Goal: Information Seeking & Learning: Learn about a topic

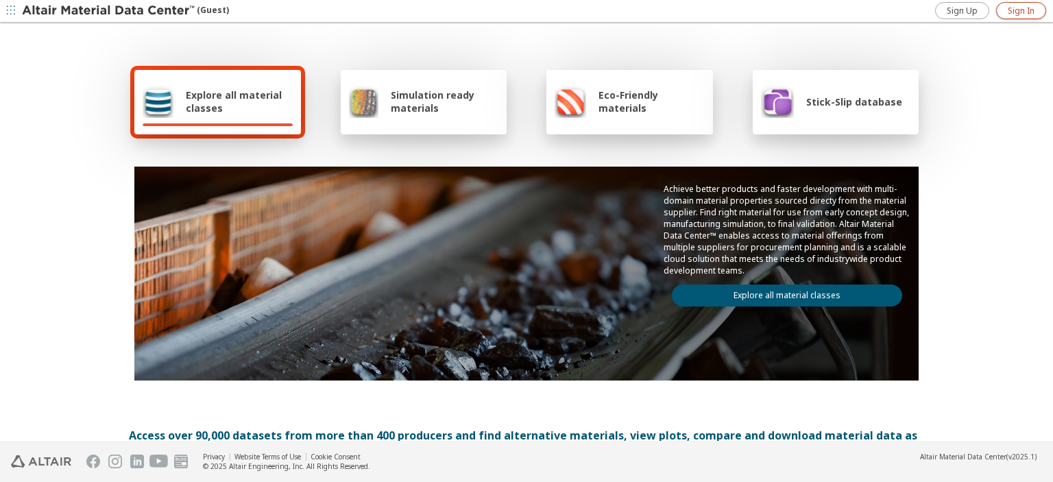
click at [1032, 10] on span "Sign In" at bounding box center [1021, 10] width 27 height 11
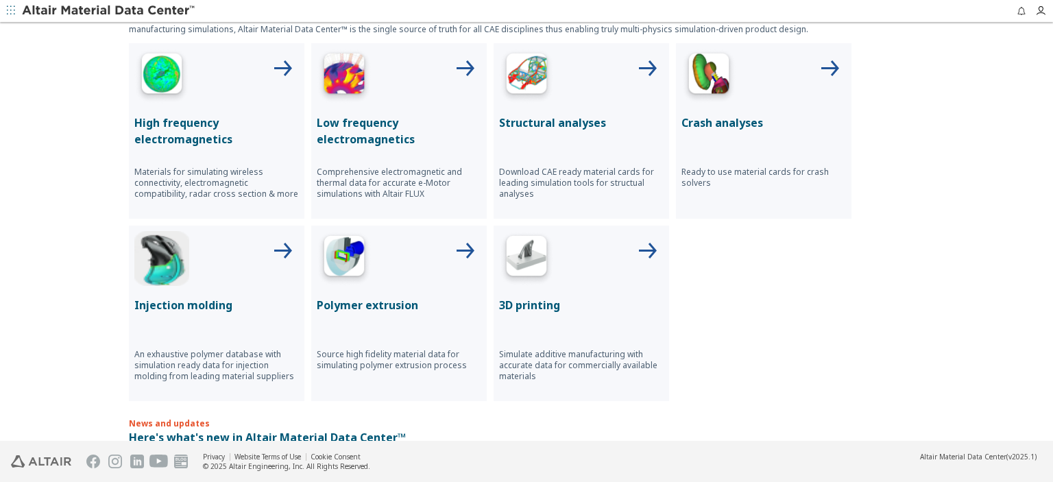
scroll to position [526, 0]
click at [731, 104] on div "Crash analyses Ready to use material cards for crash solvers" at bounding box center [763, 129] width 175 height 175
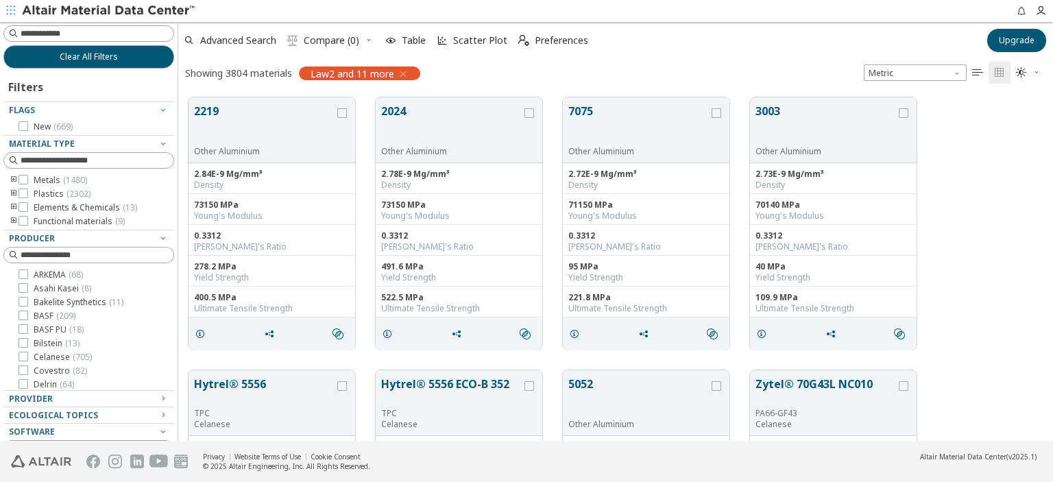
scroll to position [354, 875]
click at [1014, 45] on span "Upgrade" at bounding box center [1017, 40] width 36 height 11
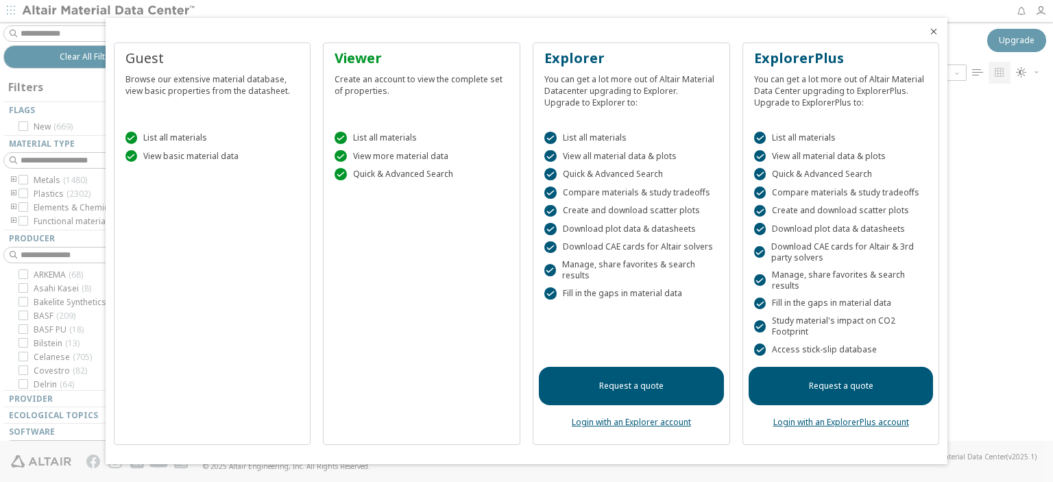
click at [648, 423] on link "Login with an Explorer account" at bounding box center [631, 422] width 119 height 12
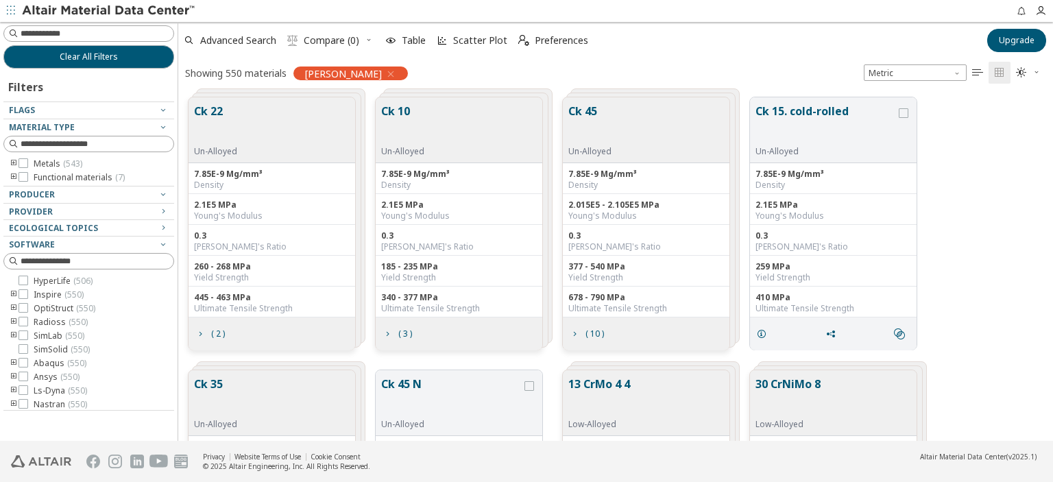
click at [404, 134] on button "Ck 10" at bounding box center [402, 124] width 43 height 43
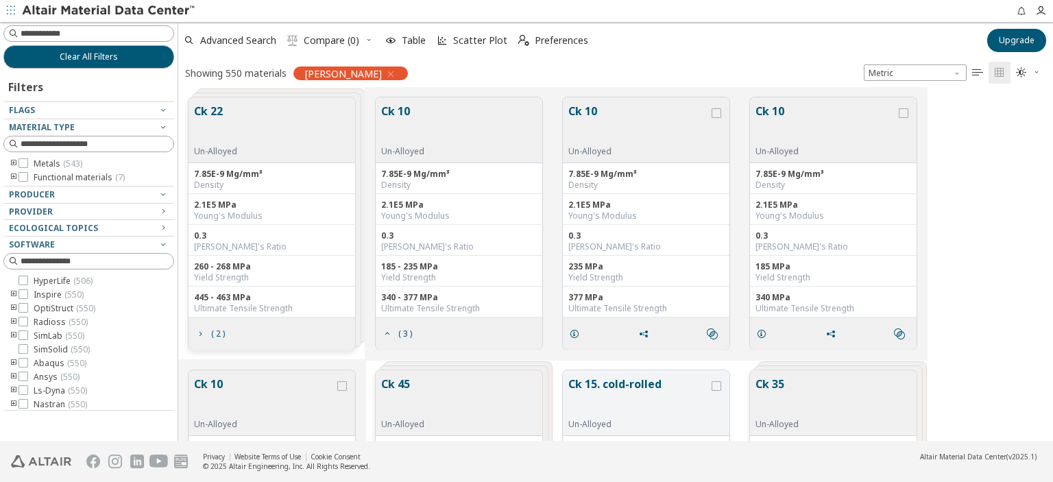
click at [410, 147] on div "Un-Alloyed" at bounding box center [402, 151] width 43 height 11
click at [394, 117] on button "Ck 10" at bounding box center [402, 124] width 43 height 43
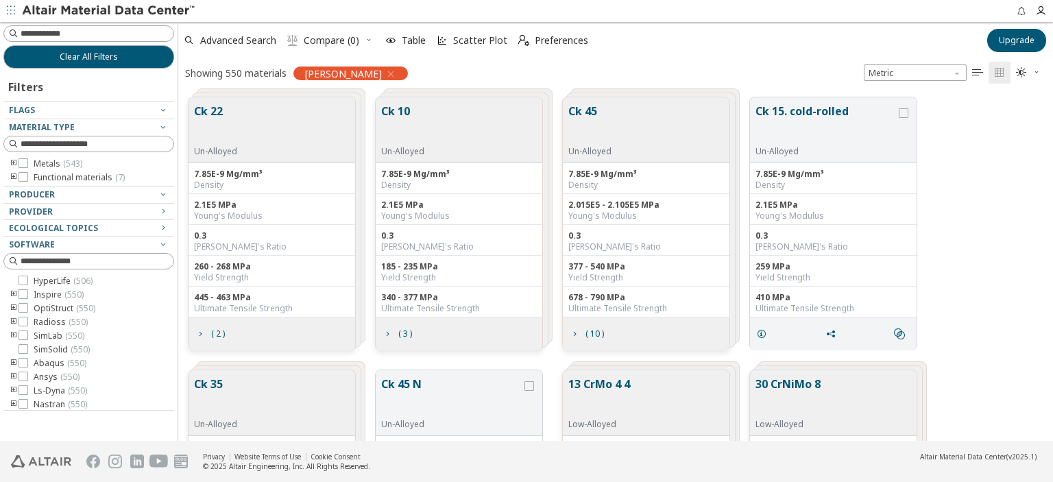
click at [393, 112] on button "Ck 10" at bounding box center [402, 124] width 43 height 43
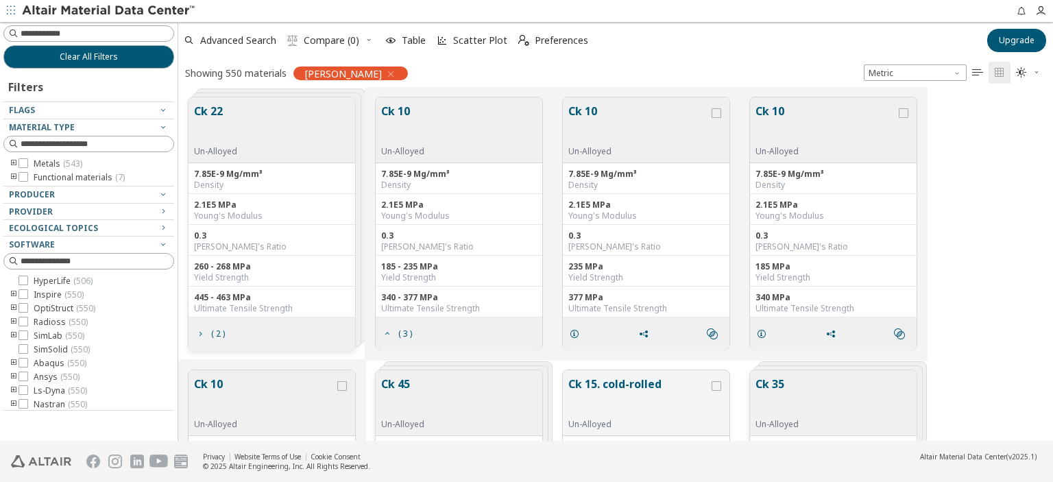
click at [393, 112] on button "Ck 10" at bounding box center [402, 124] width 43 height 43
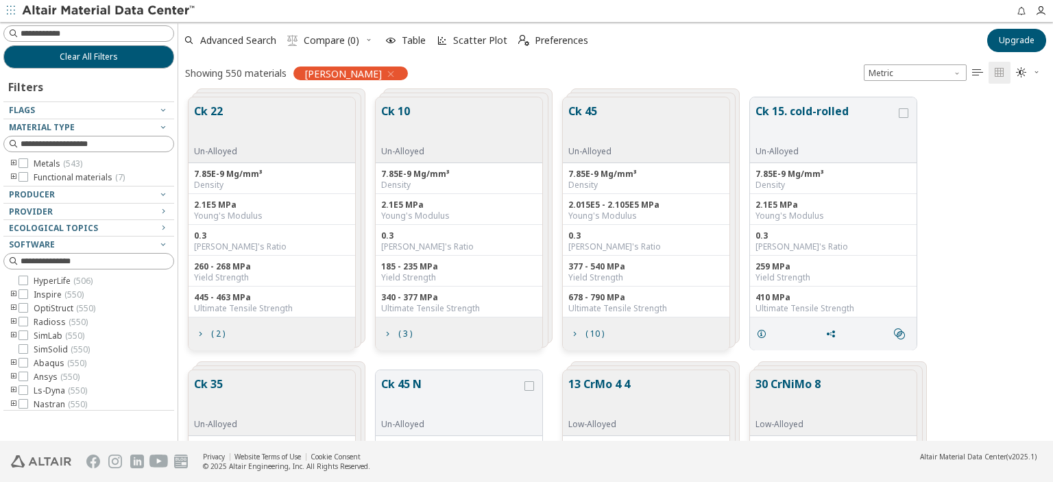
click at [382, 137] on button "Ck 10" at bounding box center [402, 124] width 43 height 43
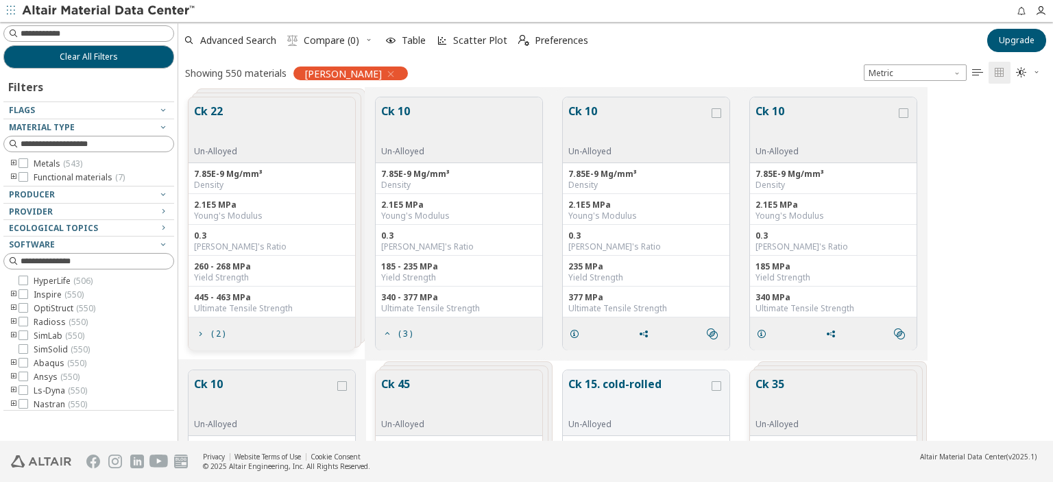
click at [382, 137] on button "Ck 10" at bounding box center [402, 124] width 43 height 43
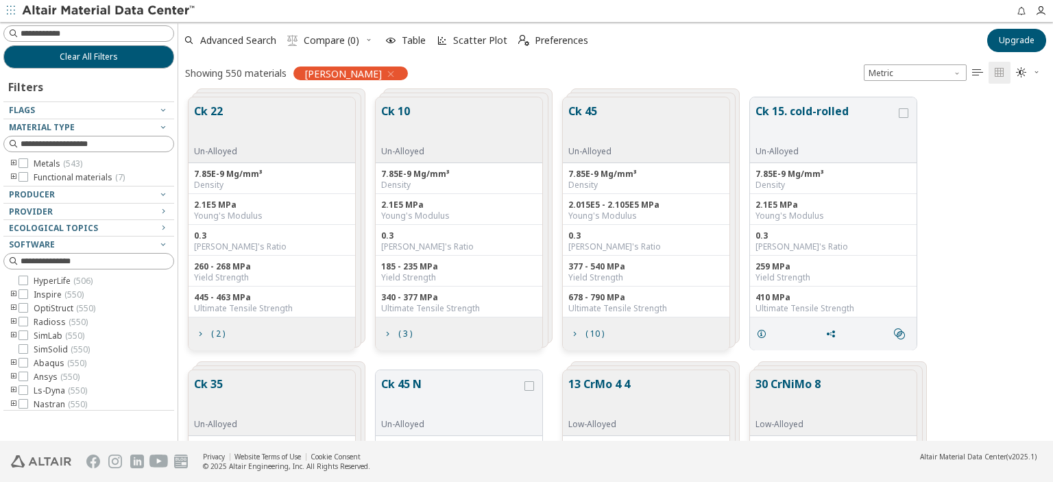
click at [382, 137] on button "Ck 10" at bounding box center [402, 124] width 43 height 43
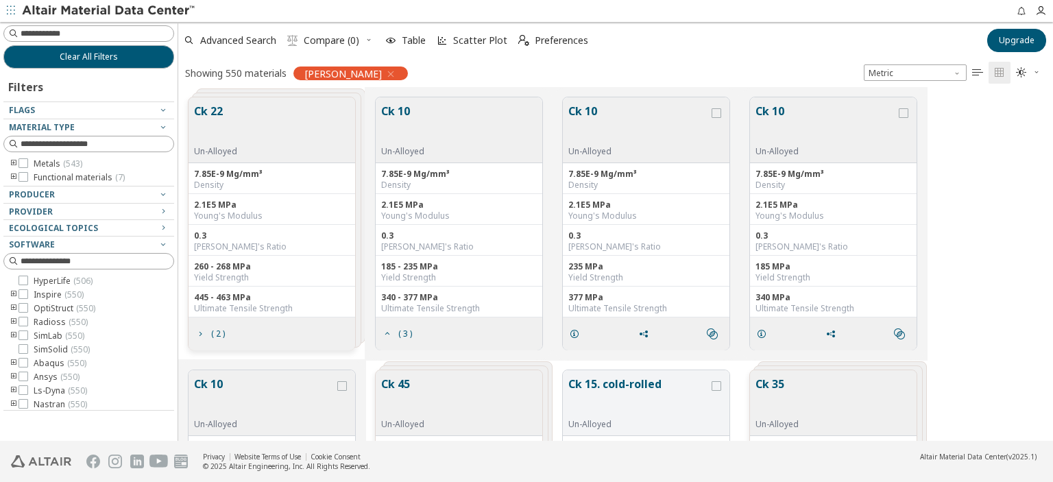
click at [382, 137] on button "Ck 10" at bounding box center [402, 124] width 43 height 43
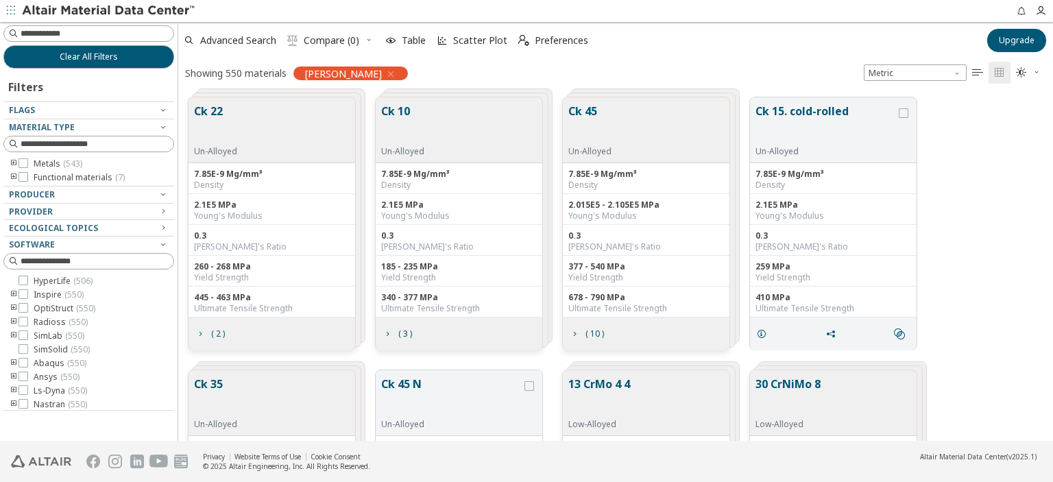
click at [382, 138] on button "Ck 10" at bounding box center [402, 124] width 43 height 43
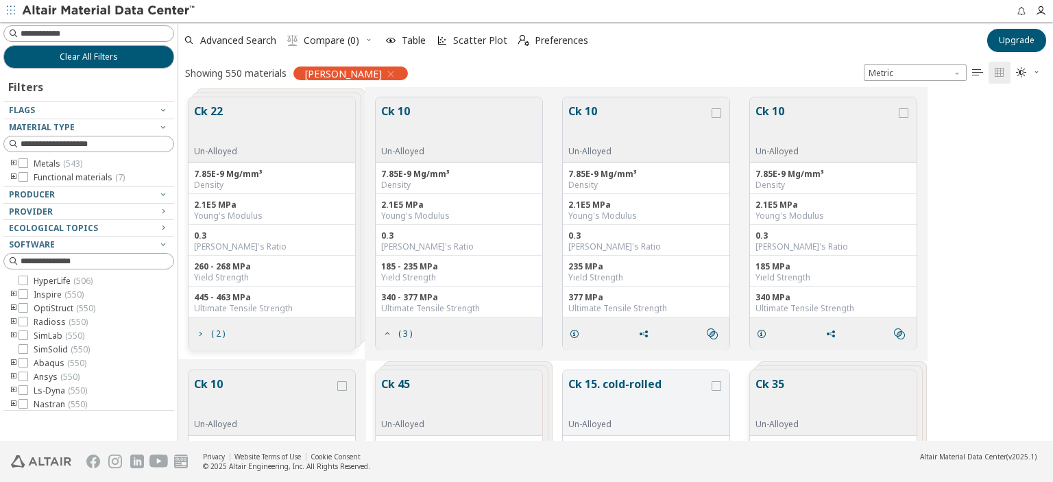
click at [382, 138] on button "Ck 10" at bounding box center [402, 124] width 43 height 43
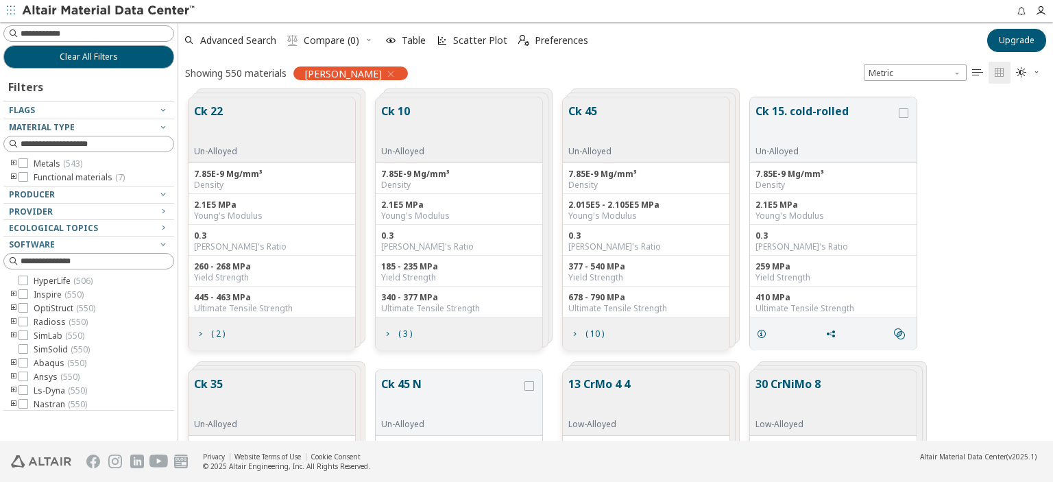
click at [382, 138] on button "Ck 10" at bounding box center [402, 124] width 43 height 43
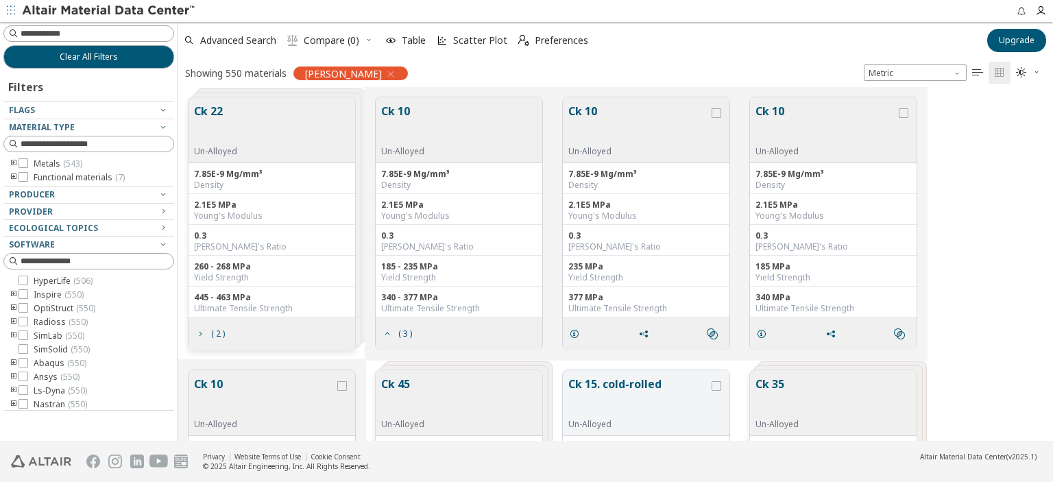
click at [396, 114] on button "Ck 10" at bounding box center [402, 124] width 43 height 43
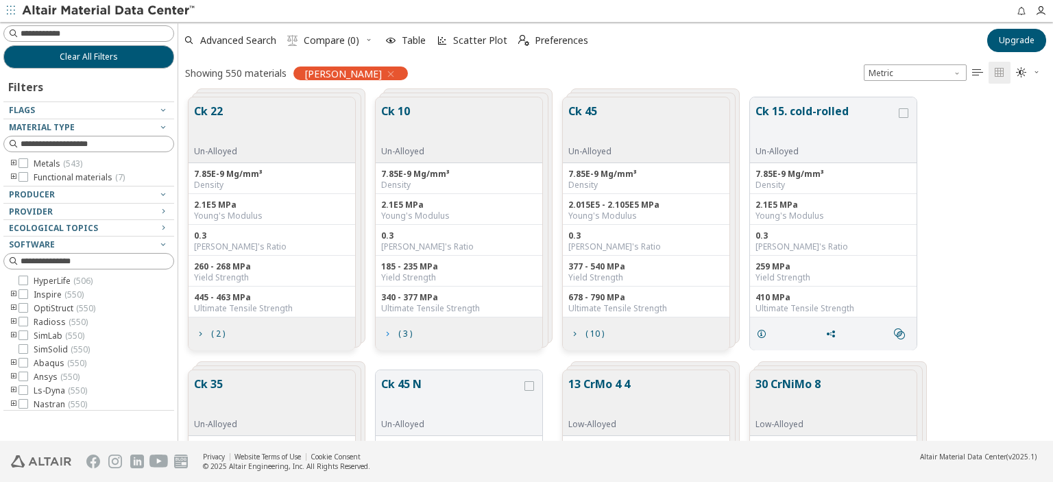
click at [385, 336] on icon "grid" at bounding box center [387, 333] width 11 height 11
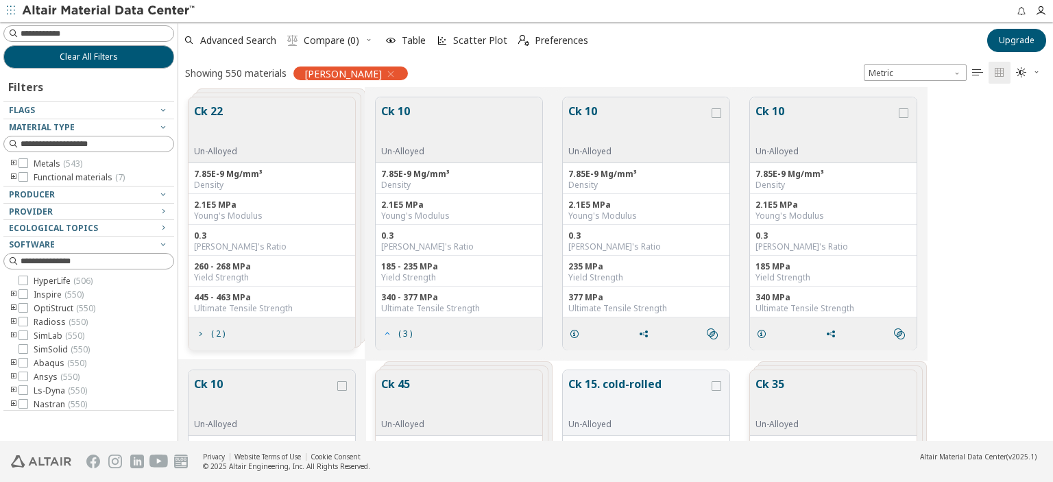
click at [385, 336] on icon "grid" at bounding box center [387, 333] width 11 height 11
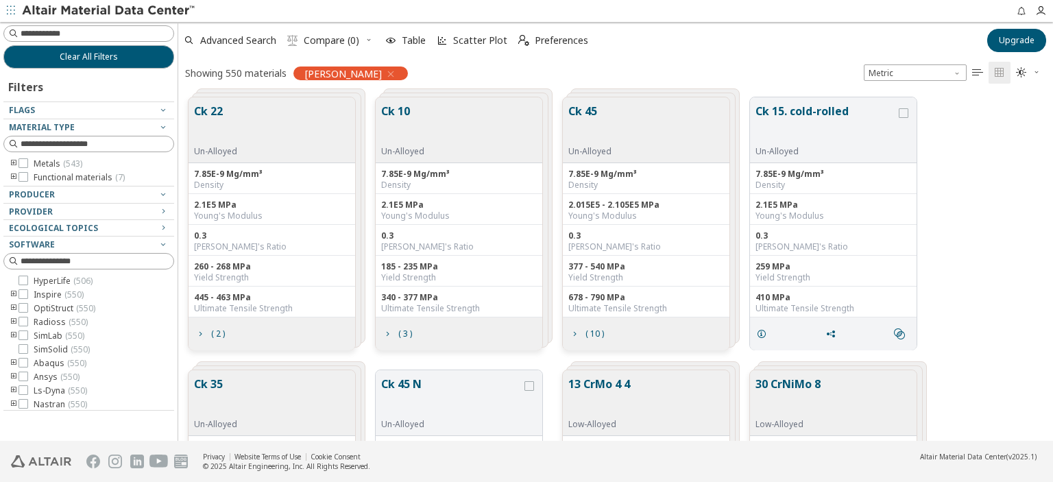
click at [407, 112] on button "Ck 10" at bounding box center [402, 124] width 43 height 43
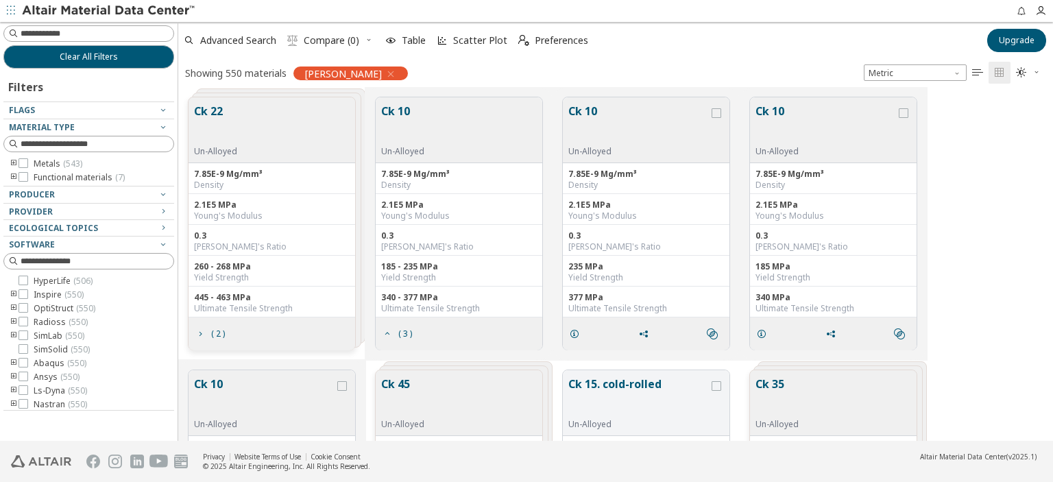
click at [407, 112] on button "Ck 10" at bounding box center [402, 124] width 43 height 43
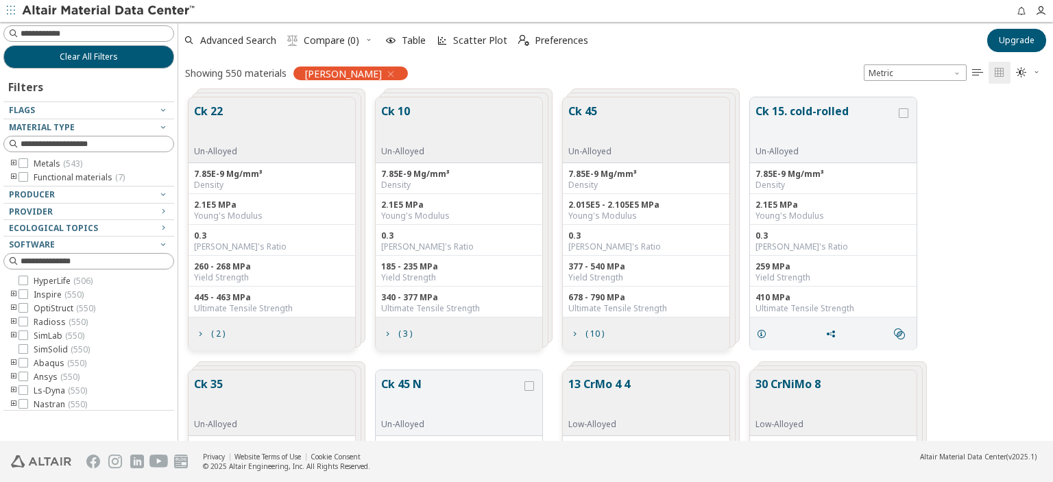
click at [981, 70] on icon "" at bounding box center [977, 72] width 11 height 11
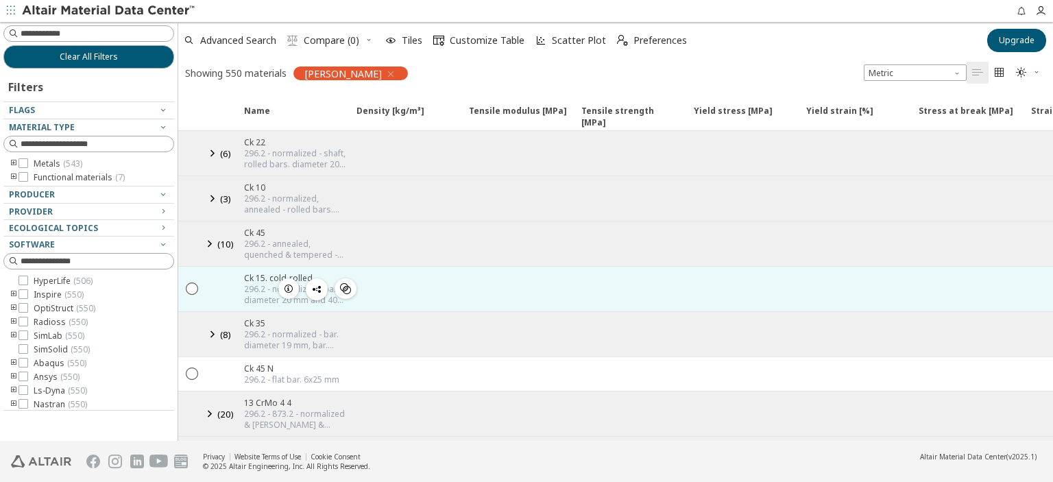
click at [289, 284] on icon "button" at bounding box center [288, 288] width 11 height 11
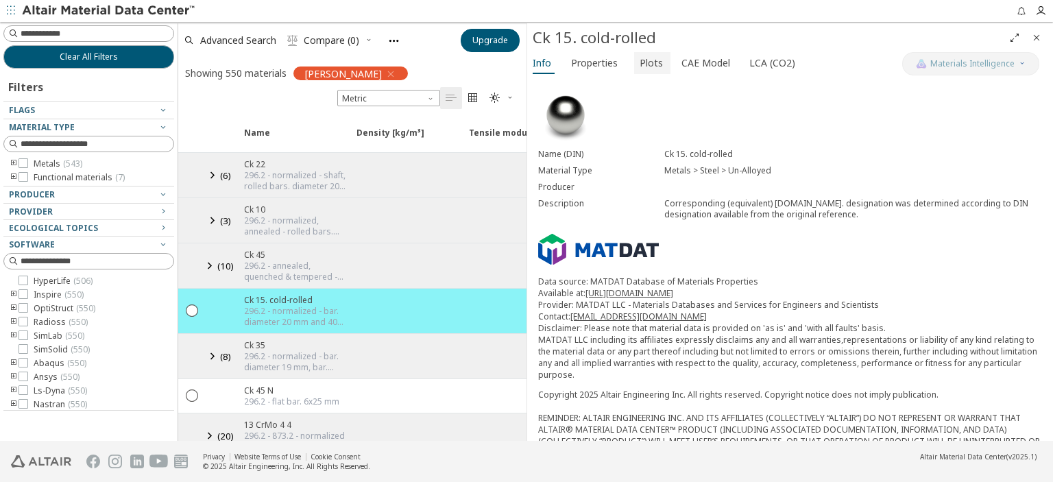
click at [651, 63] on span "Plots" at bounding box center [650, 63] width 23 height 22
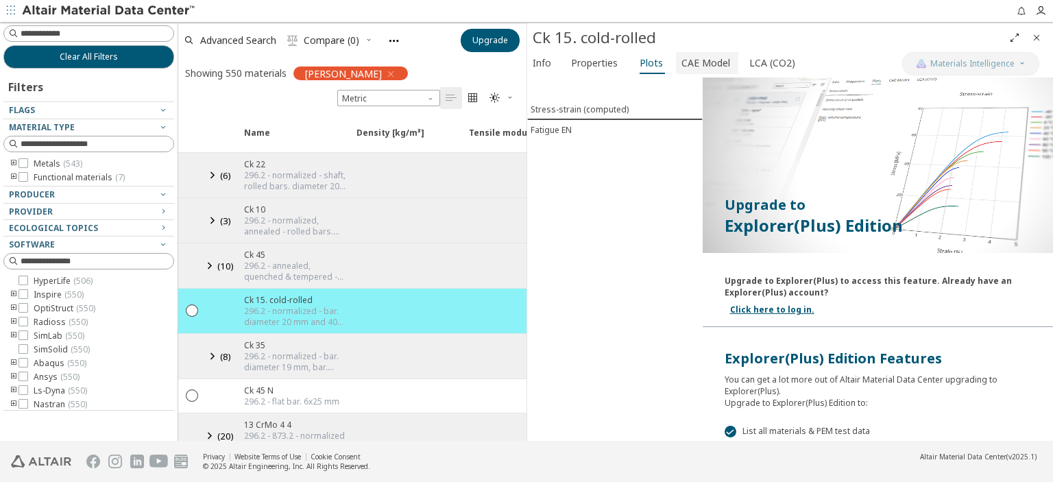
click at [683, 66] on span "CAE Model" at bounding box center [705, 63] width 49 height 22
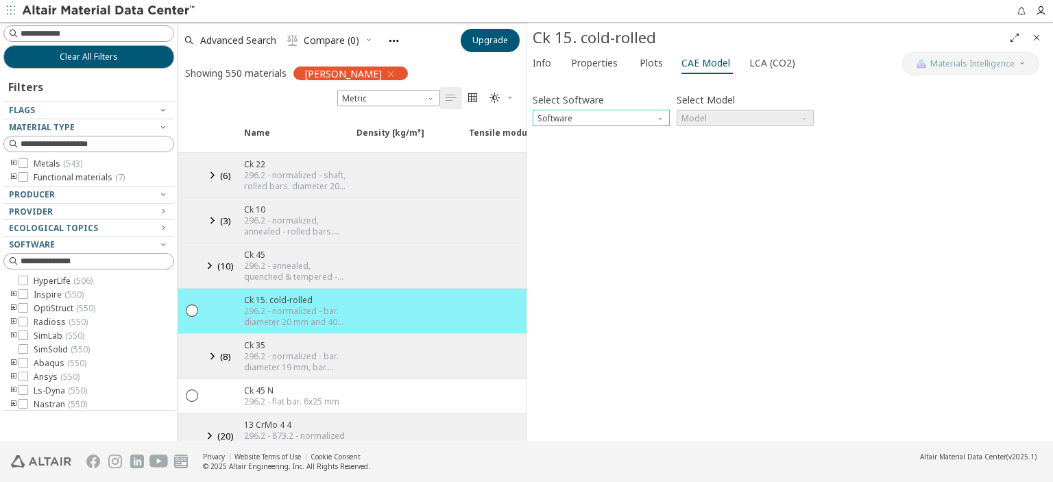
click at [663, 114] on span "Software" at bounding box center [661, 115] width 11 height 11
click at [601, 186] on span "Radioss" at bounding box center [601, 185] width 126 height 10
click at [812, 123] on span "Model" at bounding box center [745, 118] width 137 height 16
click at [761, 147] on span "Law2" at bounding box center [745, 152] width 126 height 10
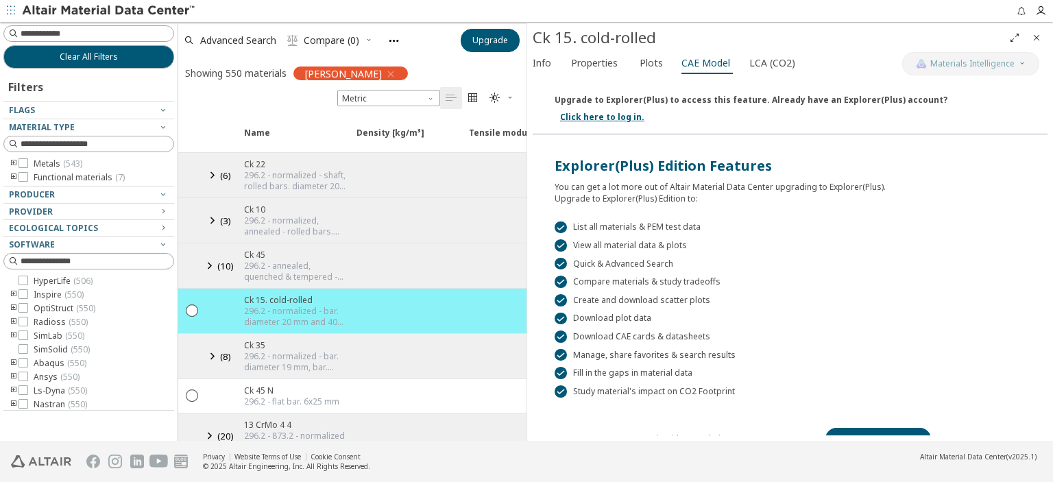
scroll to position [239, 0]
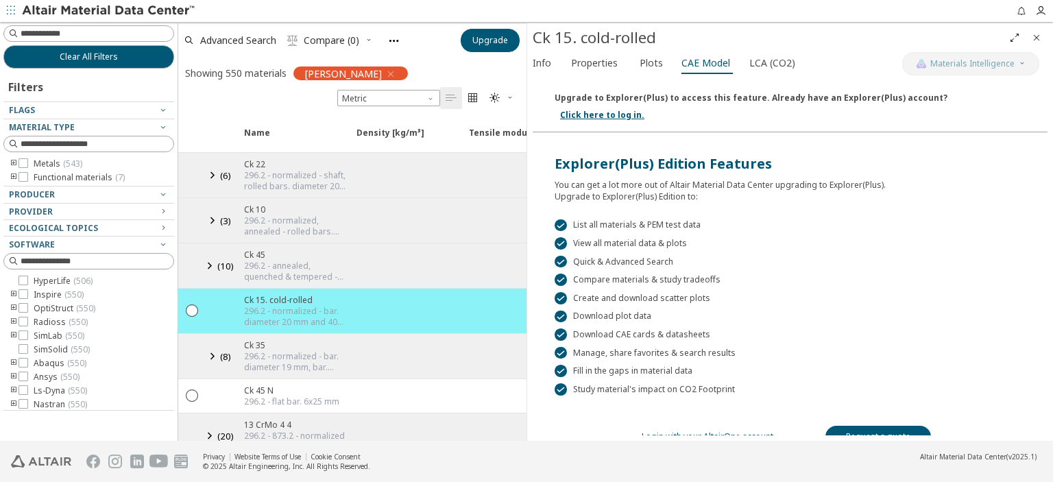
click at [729, 430] on link "Login with your AltairOne account" at bounding box center [708, 436] width 132 height 12
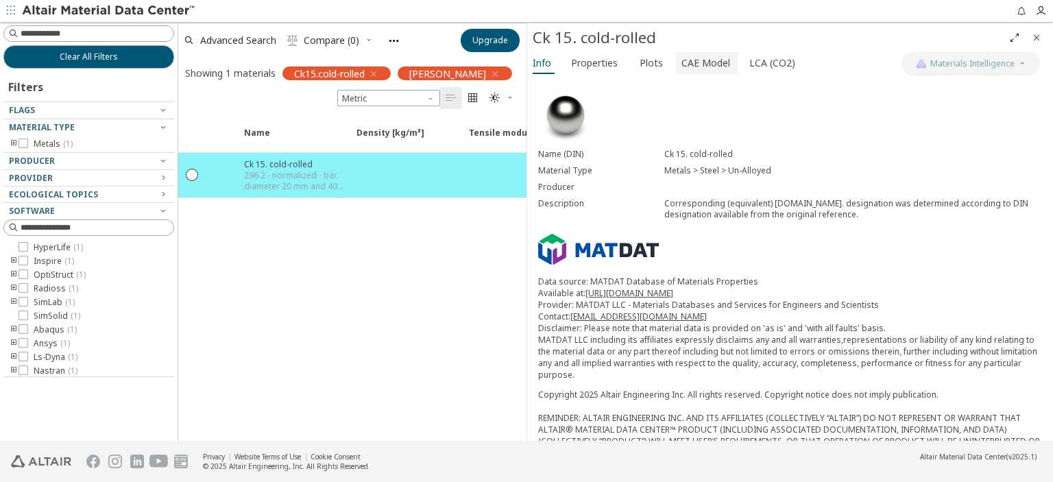
click at [681, 62] on span "CAE Model" at bounding box center [705, 63] width 49 height 22
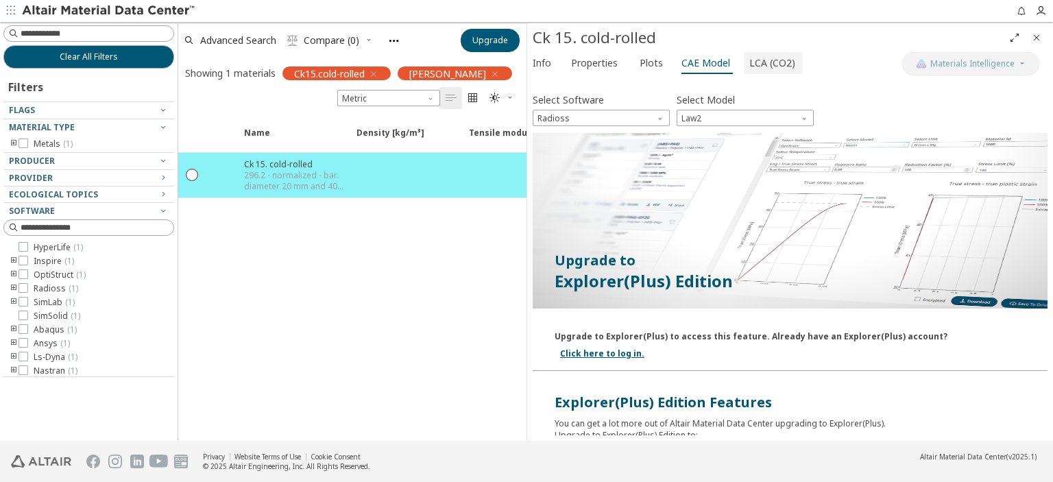
click at [770, 58] on span "LCA (CO2)" at bounding box center [772, 63] width 46 height 22
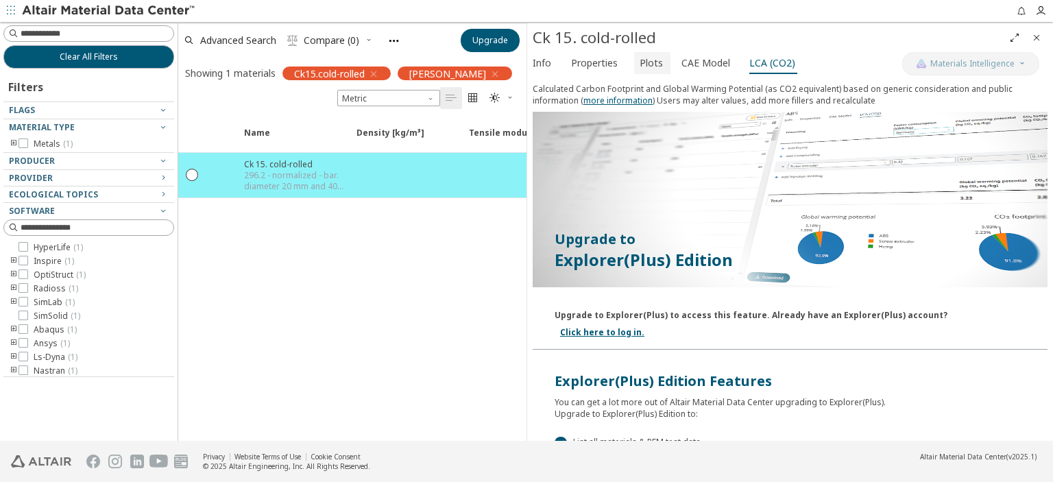
click at [639, 69] on span "Plots" at bounding box center [650, 63] width 23 height 22
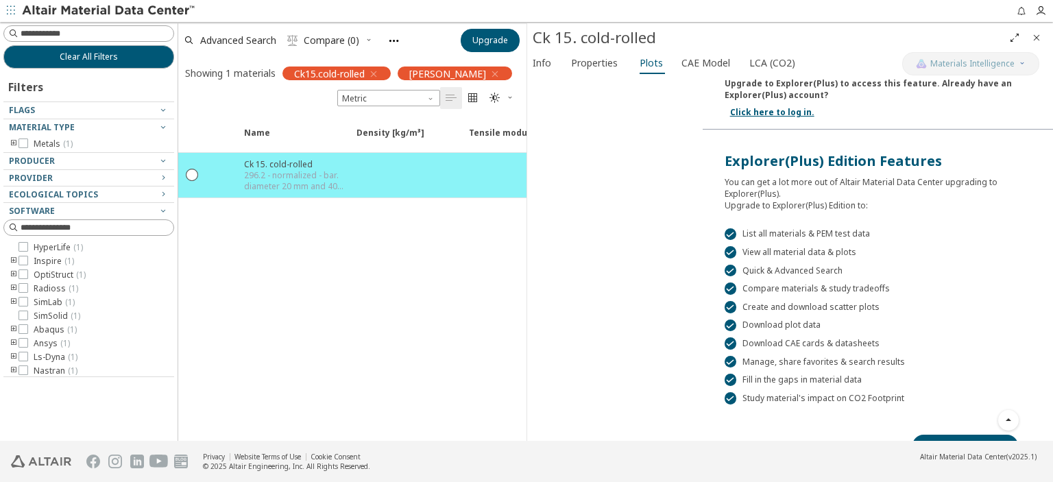
scroll to position [216, 0]
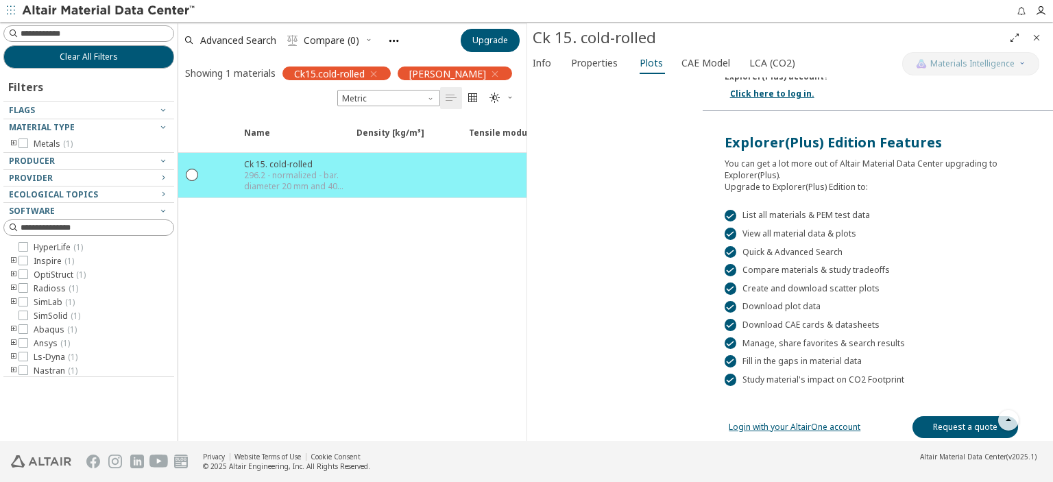
click at [785, 421] on link "Login with your AltairOne account" at bounding box center [795, 427] width 132 height 12
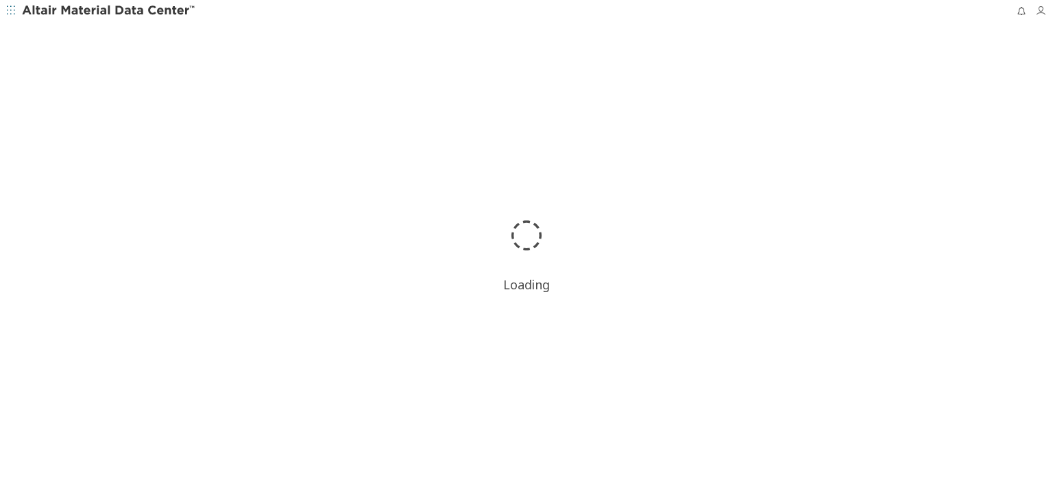
click at [1040, 14] on icon "button" at bounding box center [1040, 10] width 11 height 11
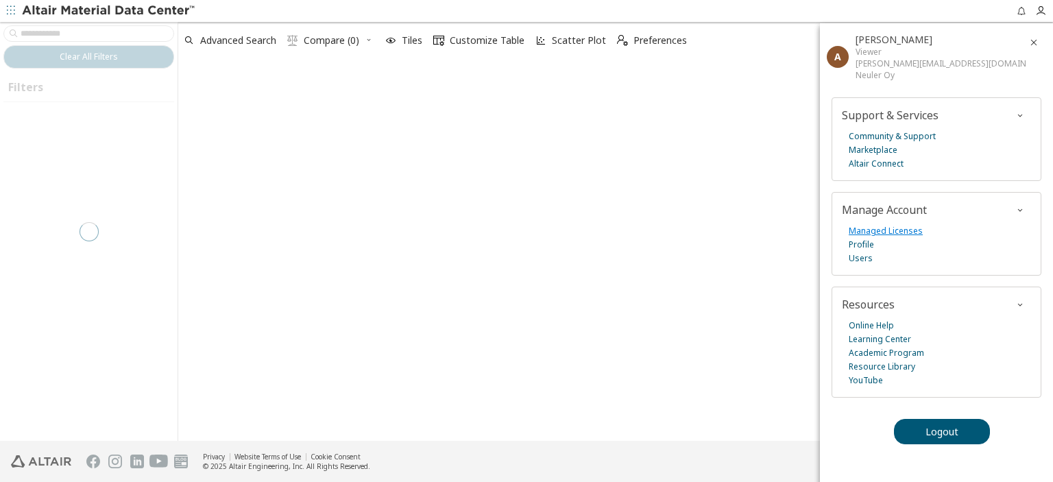
click at [910, 224] on link "Managed Licenses" at bounding box center [886, 231] width 74 height 14
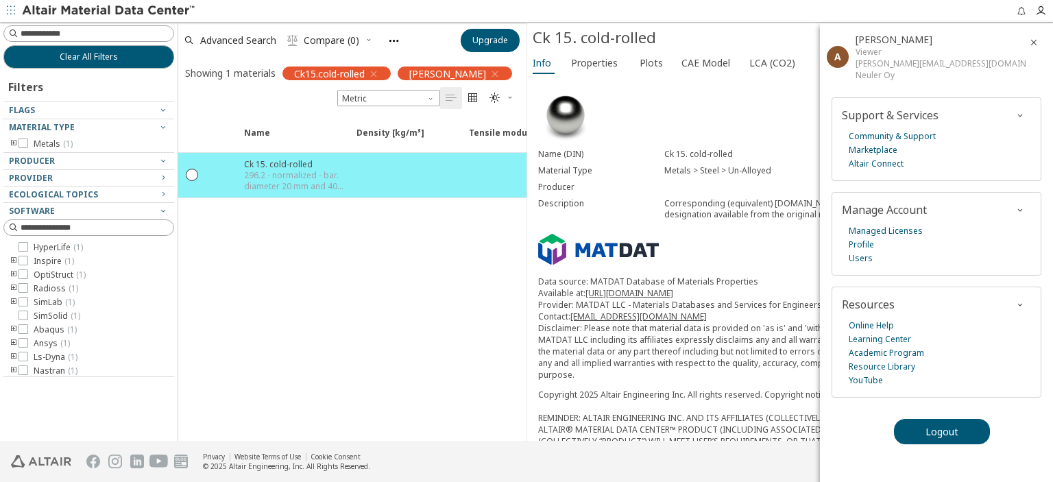
click at [1032, 41] on icon "button" at bounding box center [1033, 42] width 11 height 11
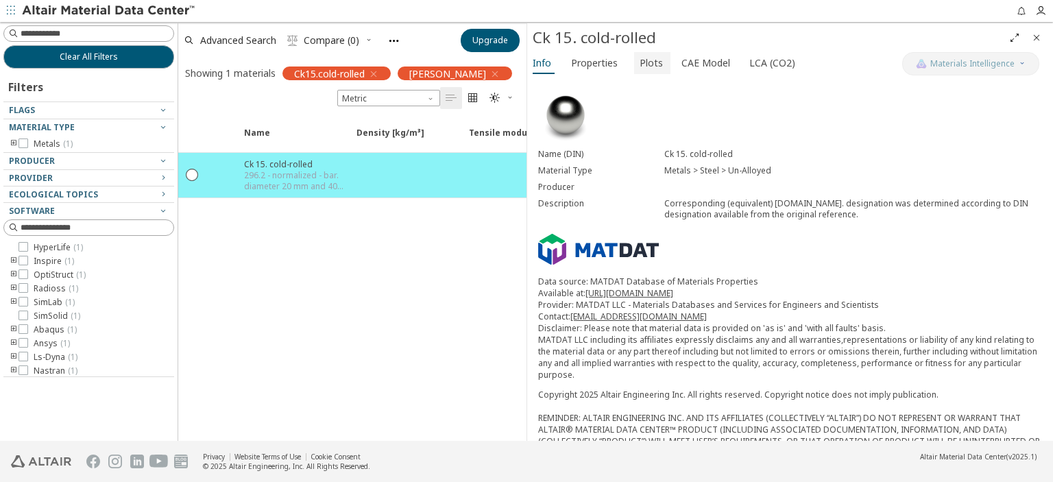
click at [644, 70] on span "Plots" at bounding box center [650, 63] width 23 height 22
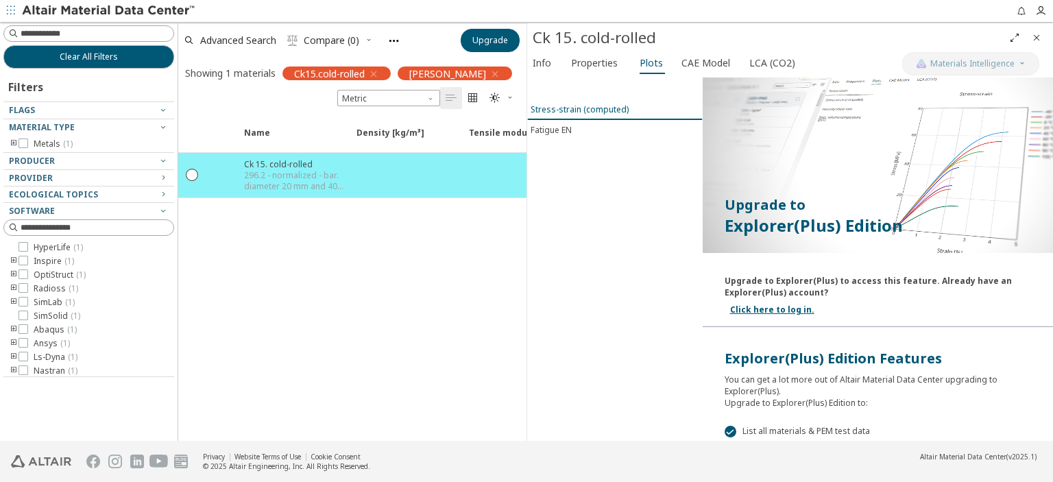
click at [572, 112] on div "Stress-strain (computed)" at bounding box center [580, 109] width 98 height 12
click at [574, 113] on div "Stress-strain (computed)" at bounding box center [580, 109] width 98 height 12
click at [563, 130] on div "Fatigue EN" at bounding box center [551, 130] width 41 height 12
click at [563, 114] on button "Stress-strain (computed)" at bounding box center [614, 109] width 175 height 20
